Goal: Task Accomplishment & Management: Manage account settings

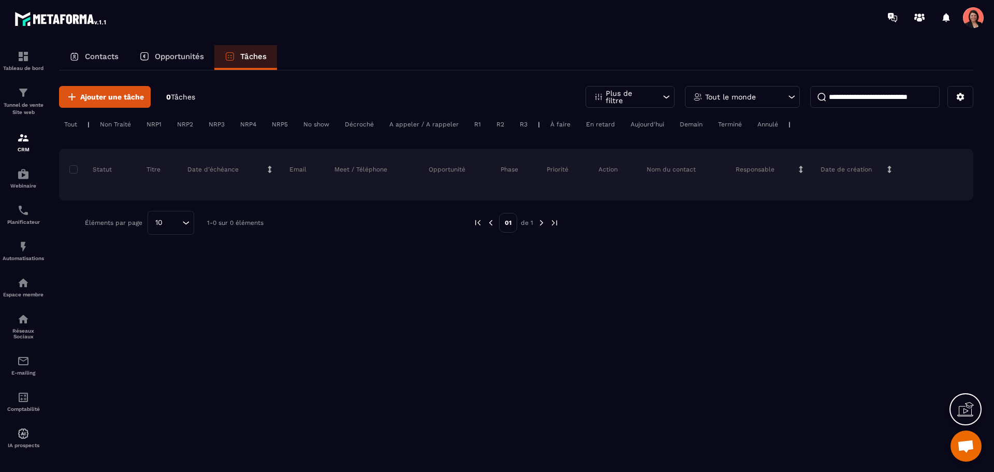
scroll to position [2131, 0]
click at [175, 64] on div "Opportunités" at bounding box center [171, 57] width 85 height 25
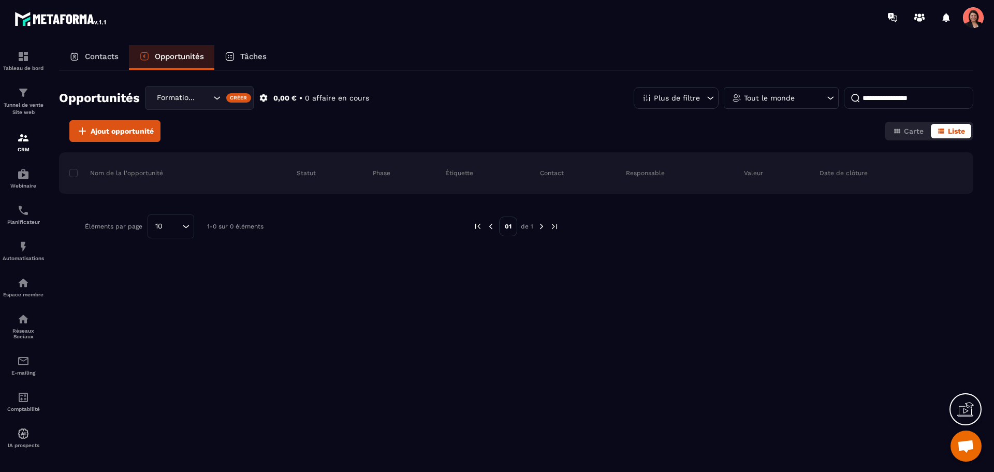
click at [77, 55] on icon at bounding box center [74, 56] width 10 height 10
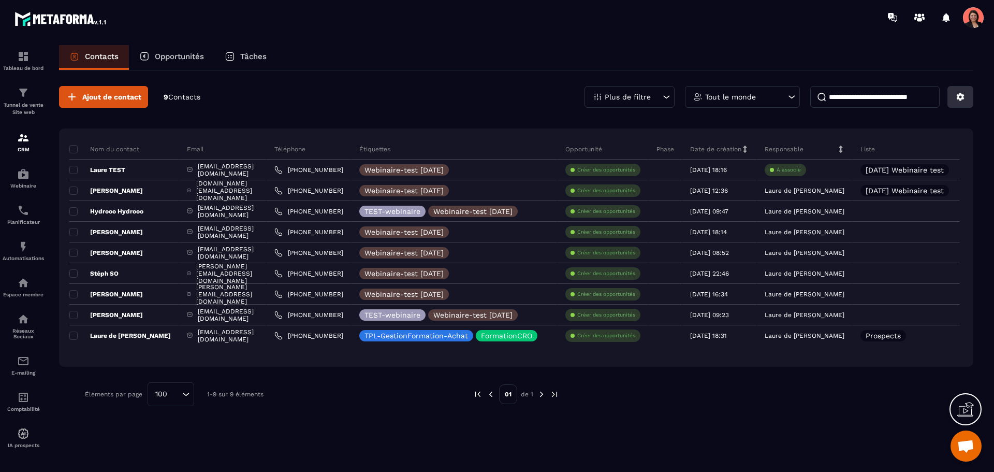
click at [968, 98] on button at bounding box center [961, 97] width 26 height 22
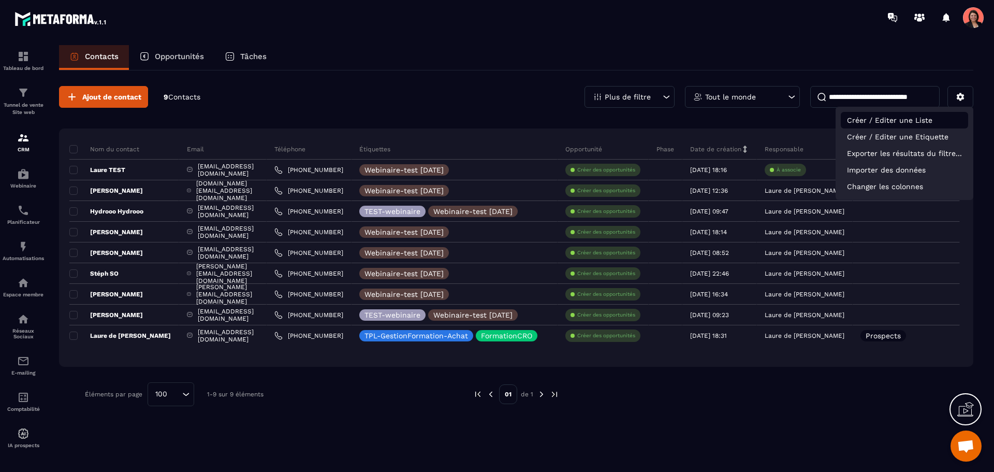
click at [919, 121] on p "Créer / Editer une Liste" at bounding box center [904, 120] width 127 height 17
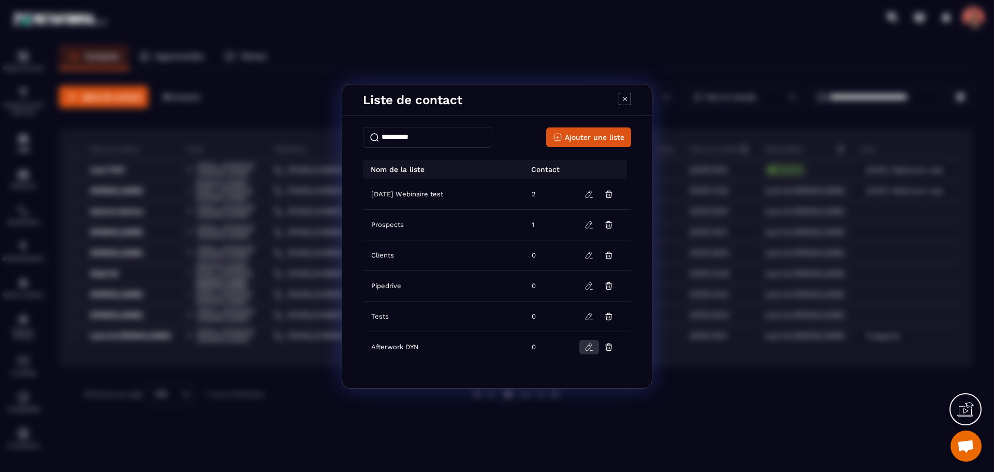
click at [589, 347] on icon "Modal window" at bounding box center [589, 346] width 9 height 9
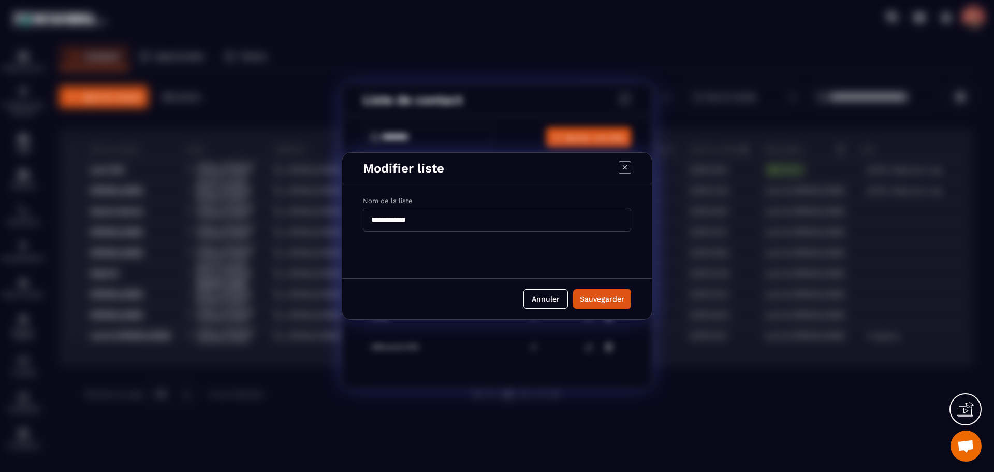
click at [463, 212] on input "**********" at bounding box center [497, 220] width 268 height 24
click at [616, 298] on div "Sauvegarder" at bounding box center [602, 299] width 45 height 10
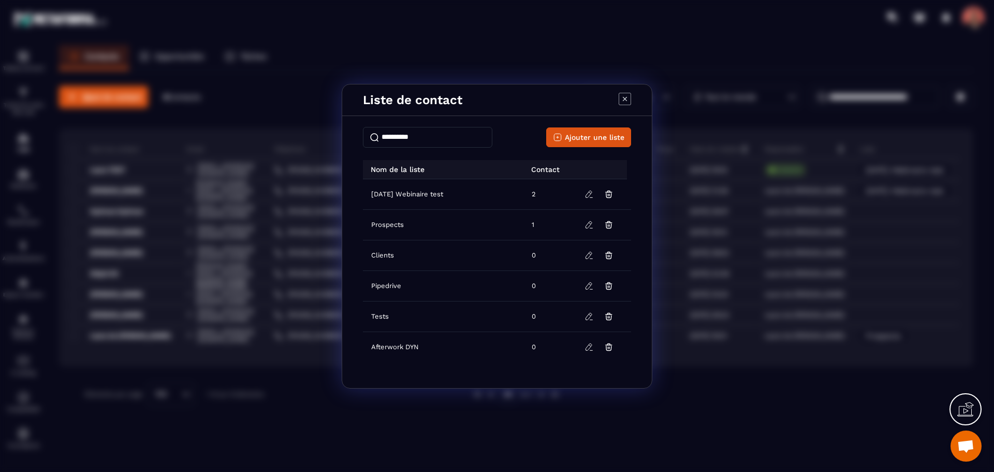
click at [623, 97] on icon "Modal window" at bounding box center [625, 98] width 4 height 4
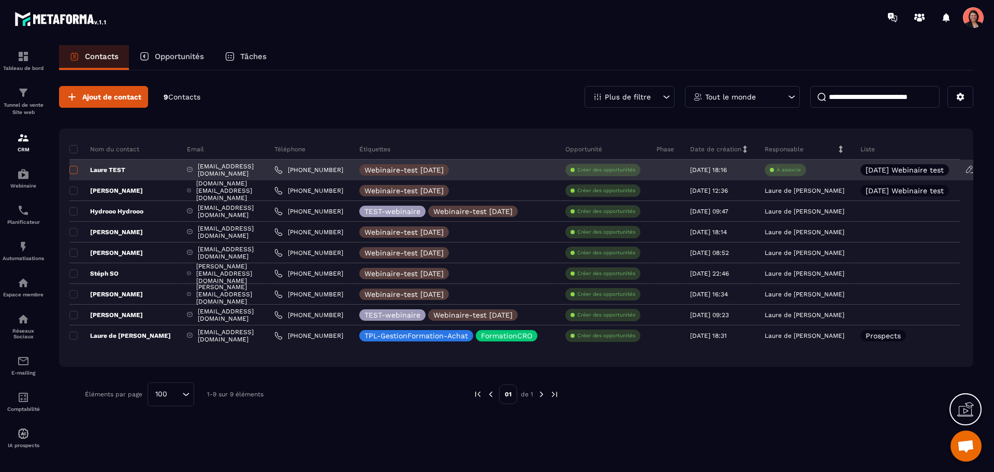
click at [76, 171] on span at bounding box center [73, 170] width 8 height 8
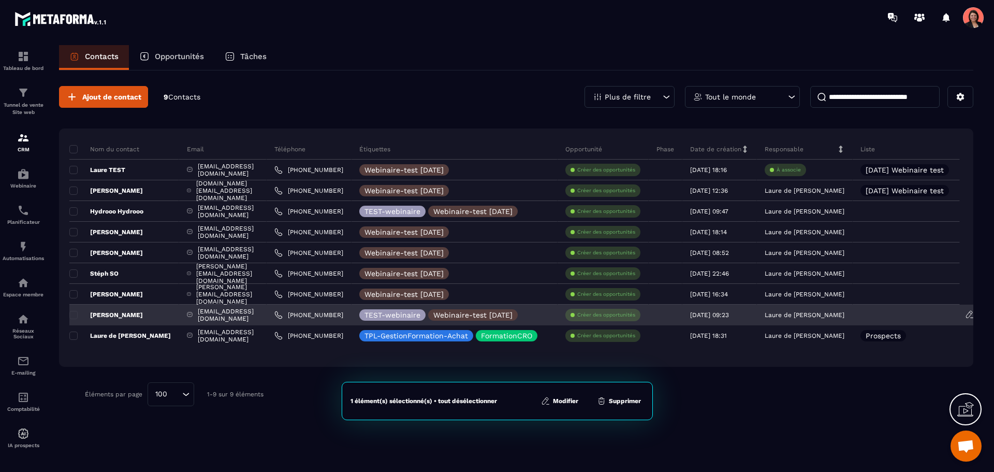
click at [79, 312] on p "[PERSON_NAME]" at bounding box center [106, 315] width 74 height 8
